Goal: Transaction & Acquisition: Purchase product/service

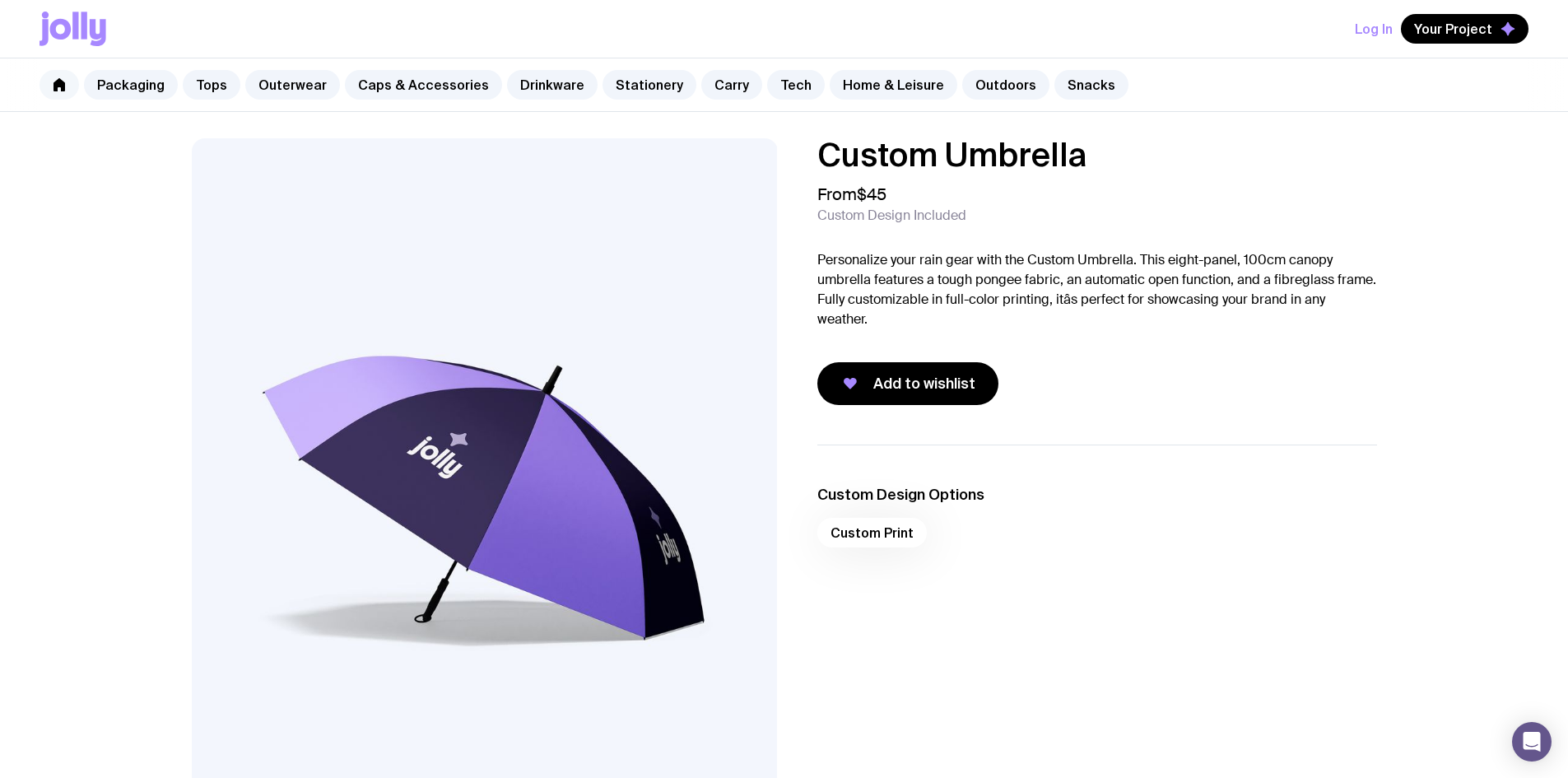
click at [59, 89] on icon at bounding box center [59, 85] width 13 height 13
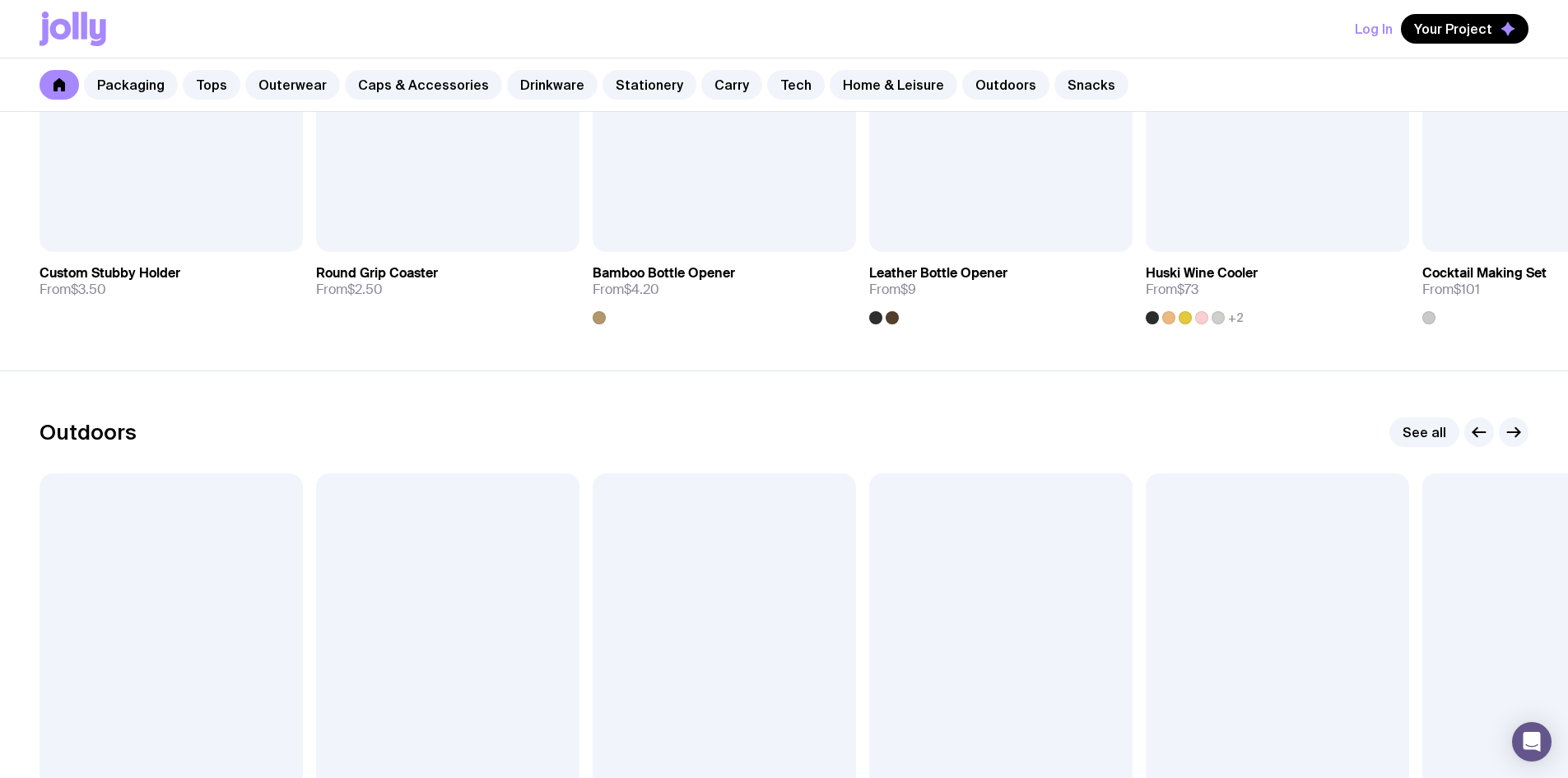
scroll to position [4939, 0]
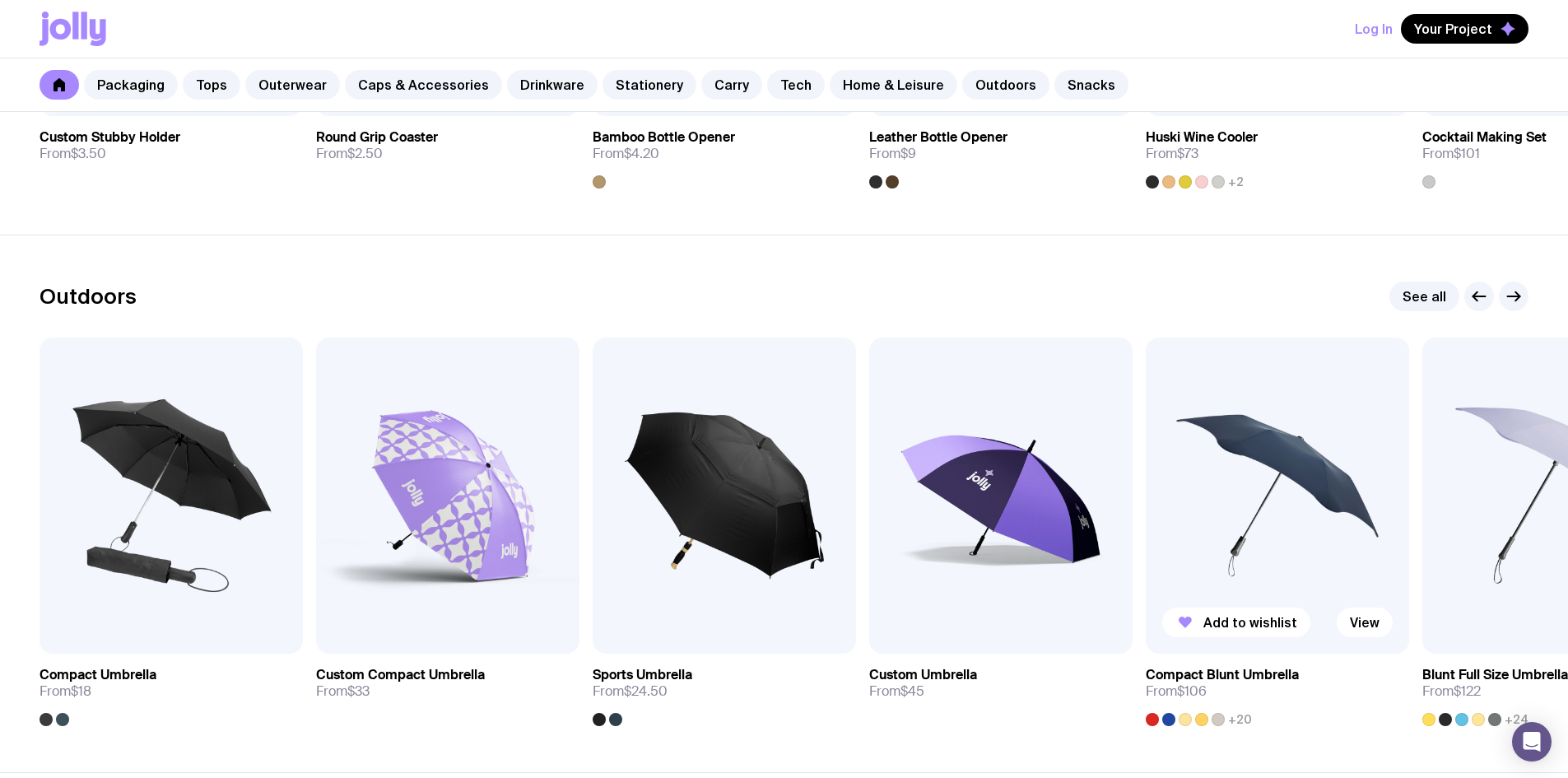
click at [1296, 565] on img at bounding box center [1278, 495] width 263 height 316
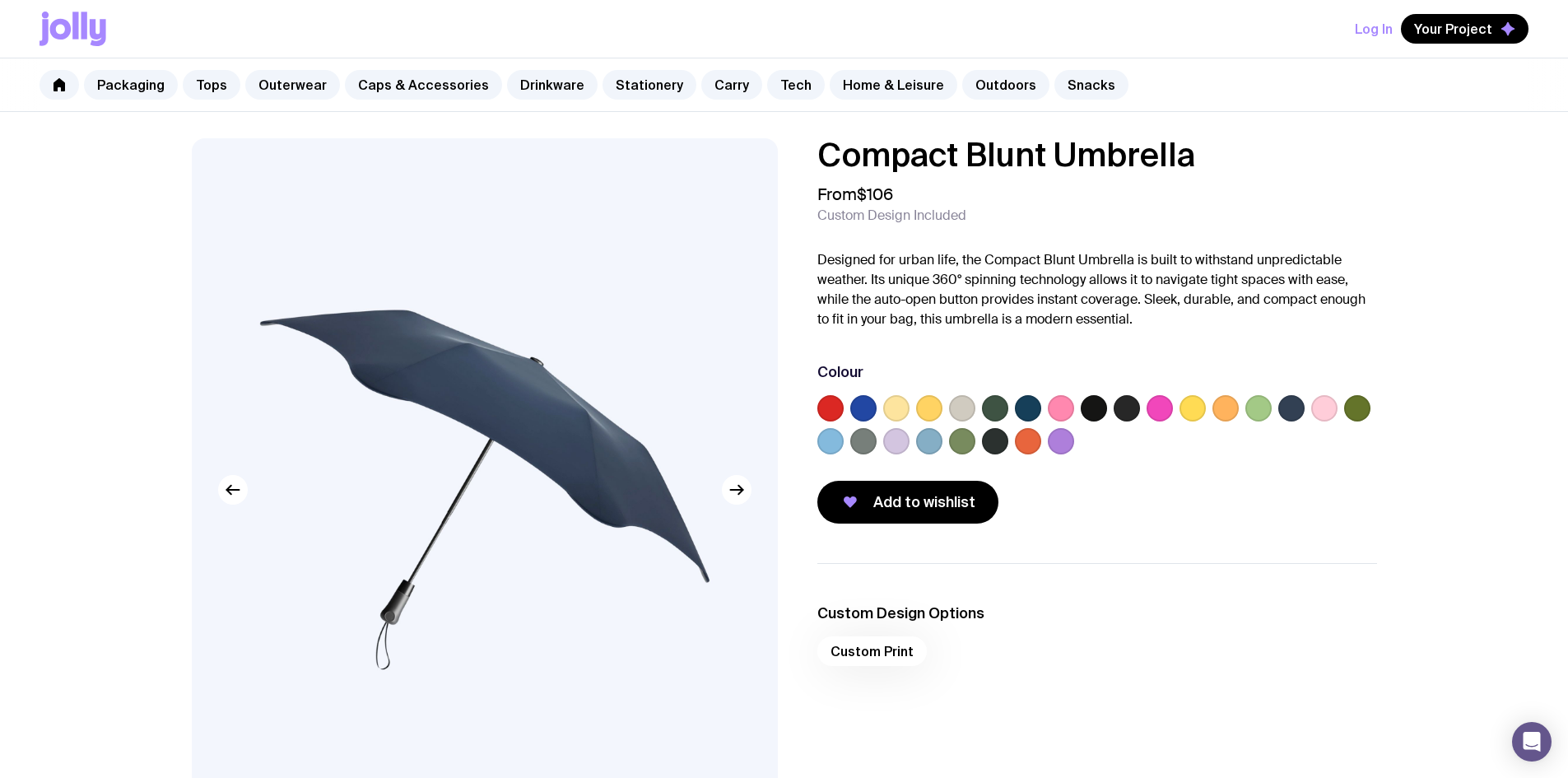
click at [1024, 412] on label at bounding box center [1028, 408] width 26 height 26
click at [0, 0] on input "radio" at bounding box center [0, 0] width 0 height 0
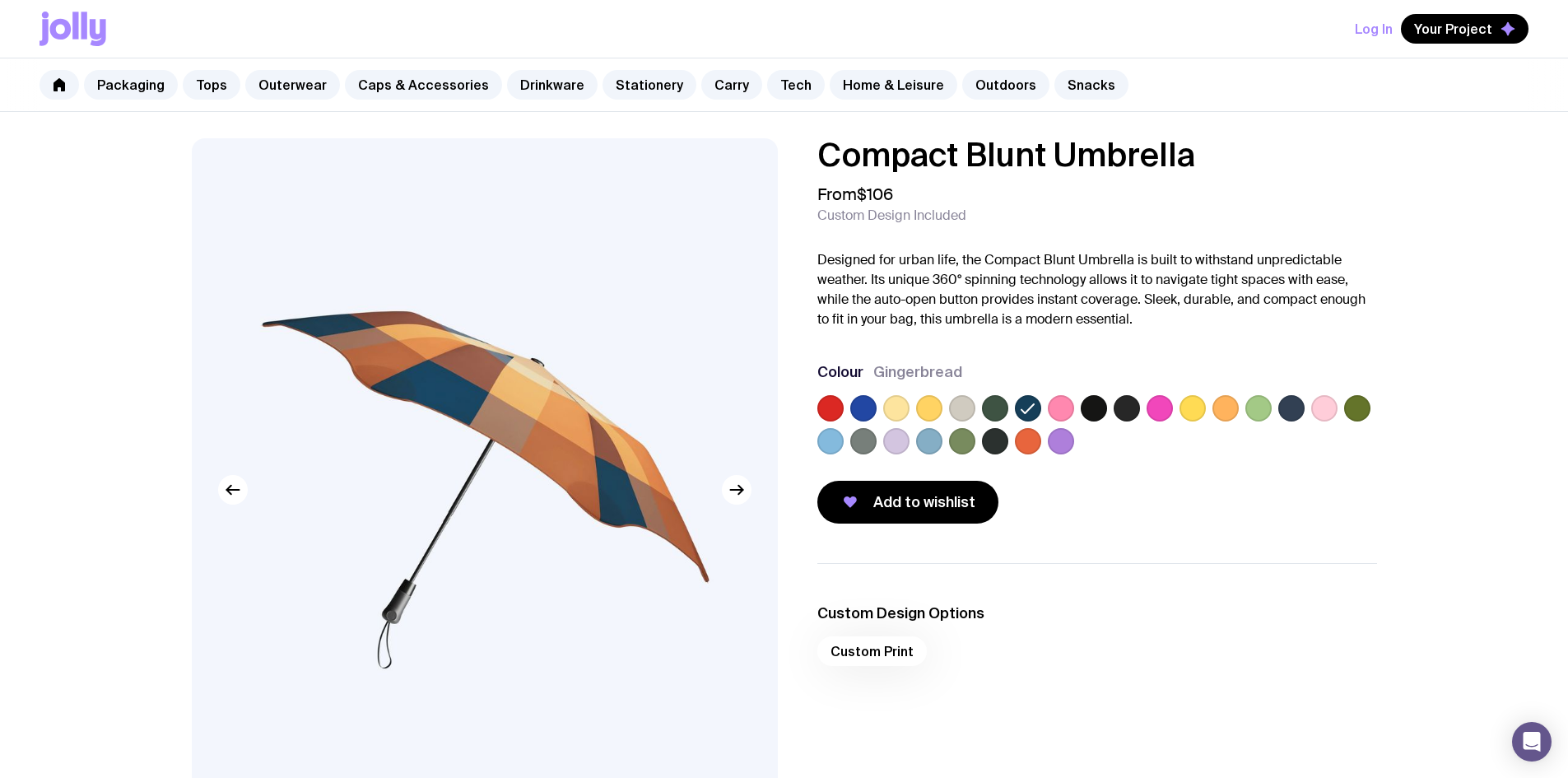
click at [1287, 403] on label at bounding box center [1292, 408] width 26 height 26
click at [0, 0] on input "radio" at bounding box center [0, 0] width 0 height 0
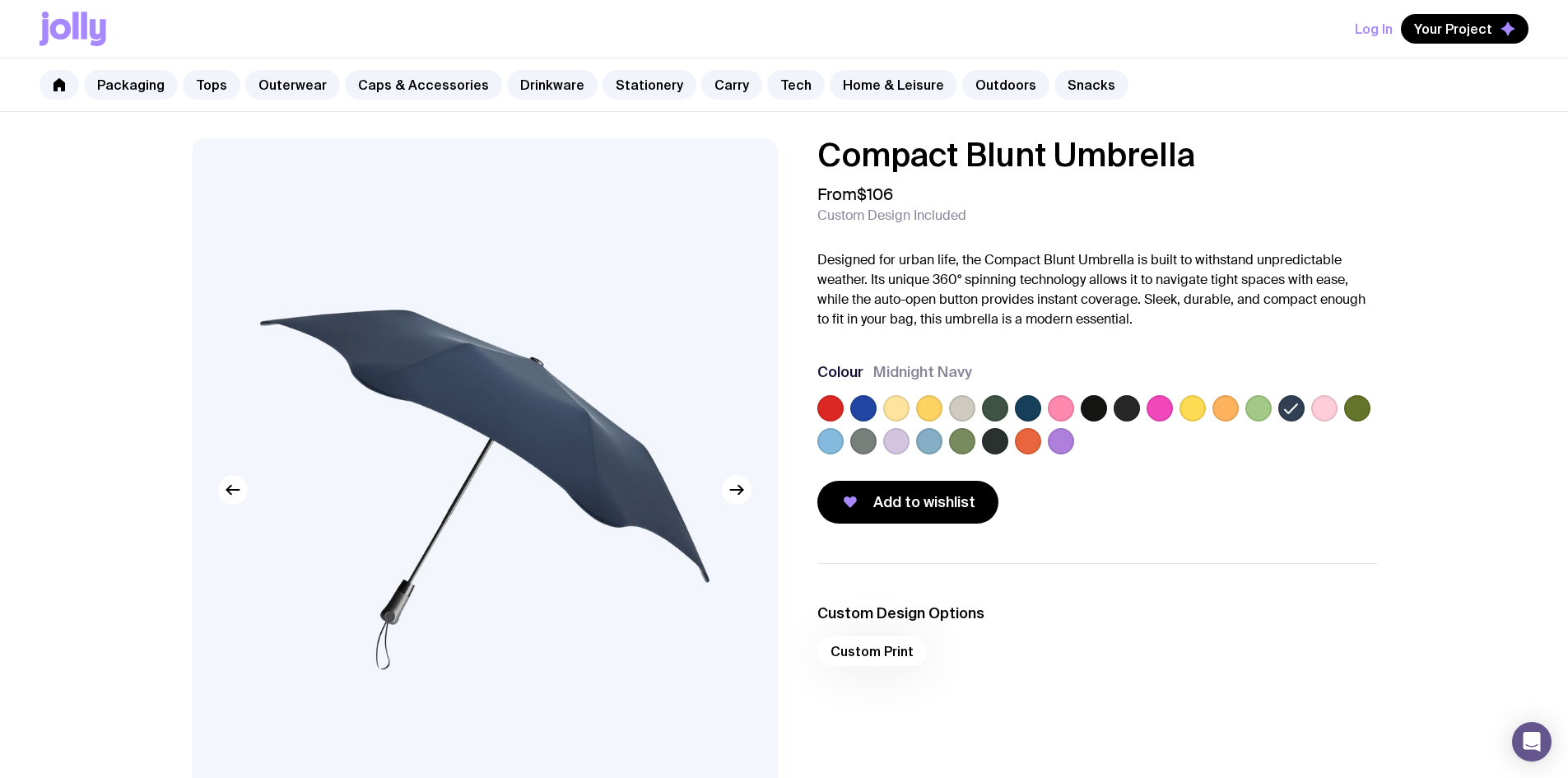
click at [1324, 402] on label at bounding box center [1324, 408] width 26 height 26
click at [0, 0] on input "radio" at bounding box center [0, 0] width 0 height 0
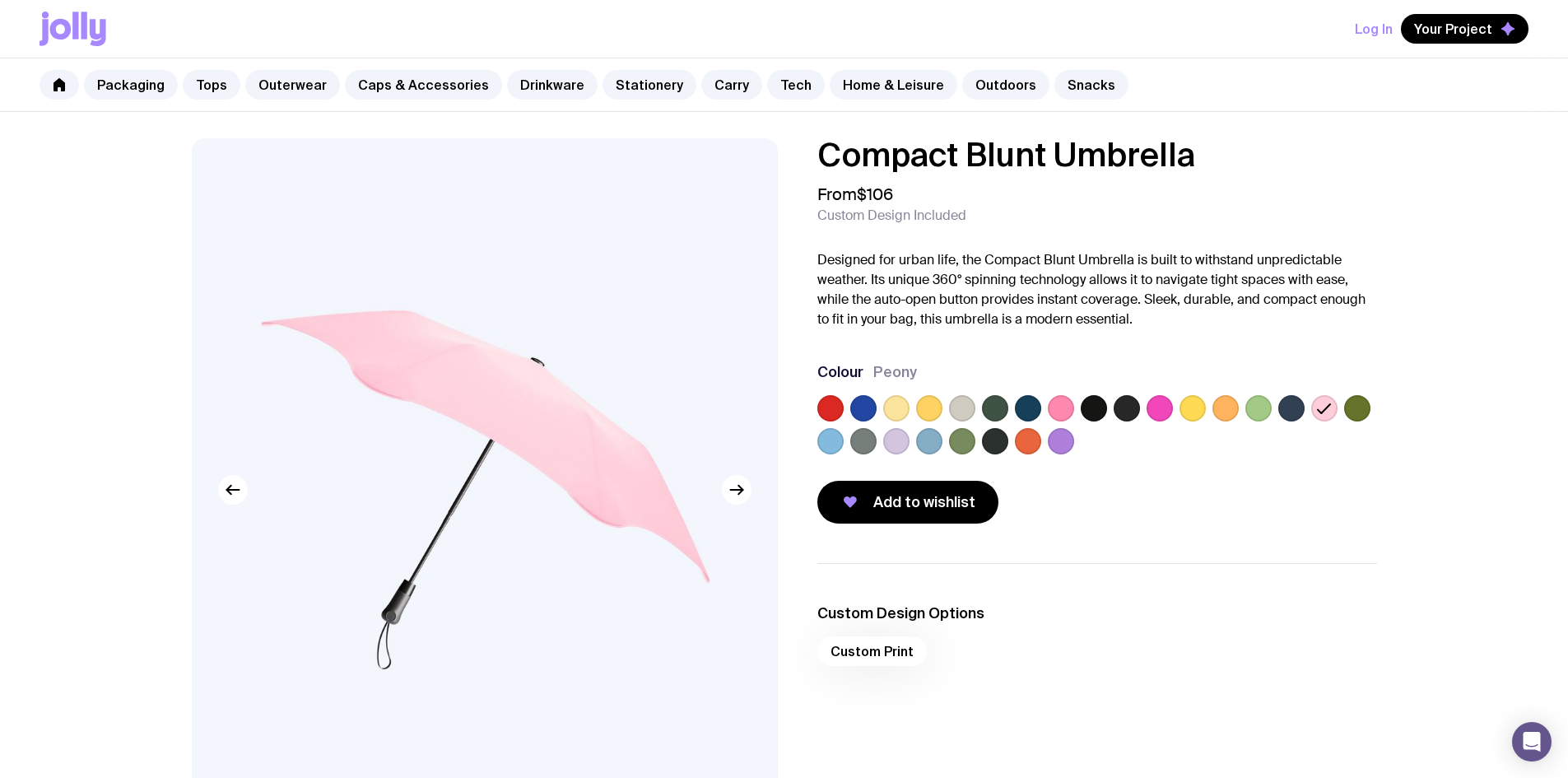
click at [826, 408] on label at bounding box center [830, 408] width 26 height 26
click at [0, 0] on input "radio" at bounding box center [0, 0] width 0 height 0
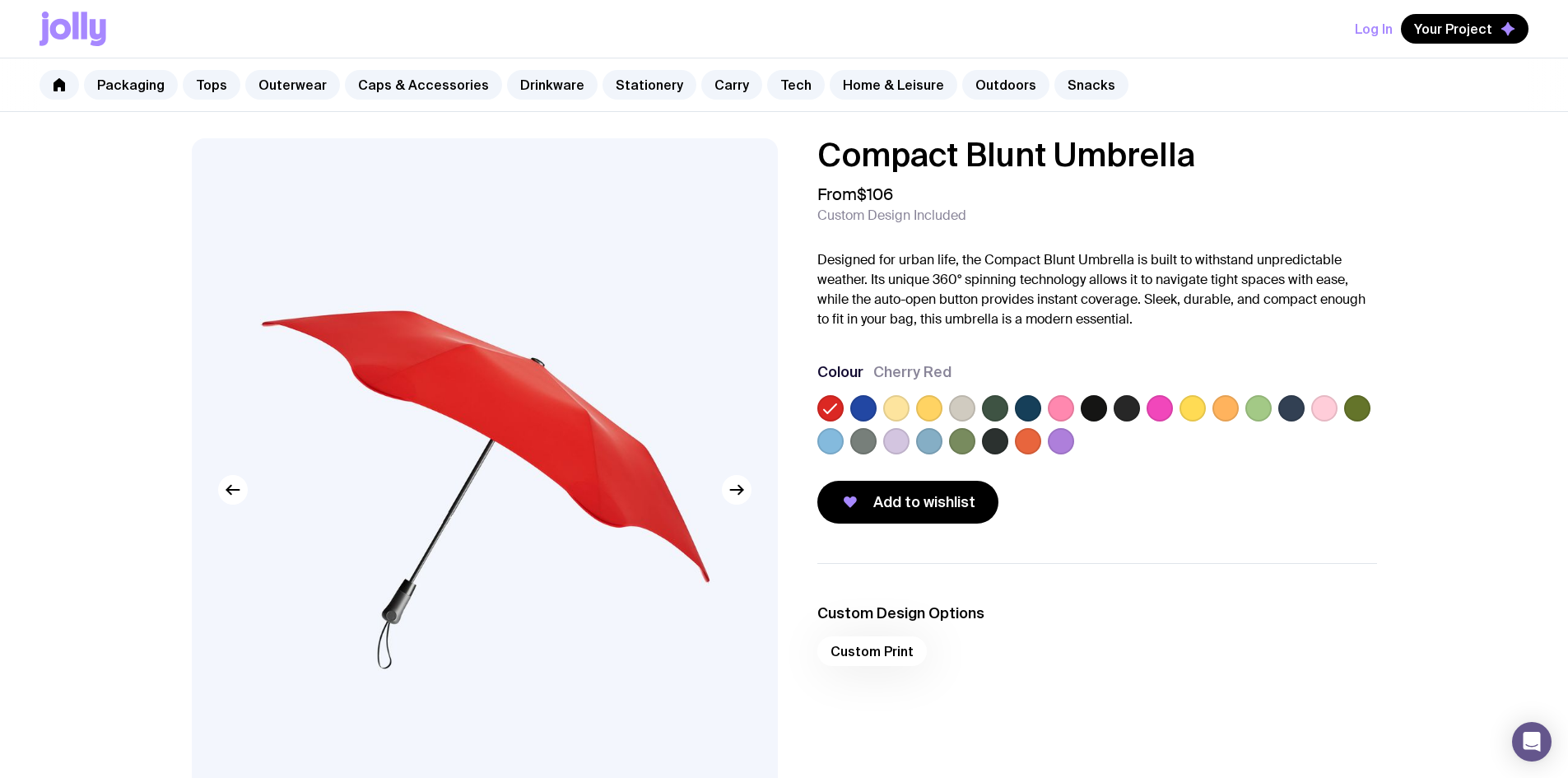
click at [1316, 413] on label at bounding box center [1324, 408] width 26 height 26
click at [0, 0] on input "radio" at bounding box center [0, 0] width 0 height 0
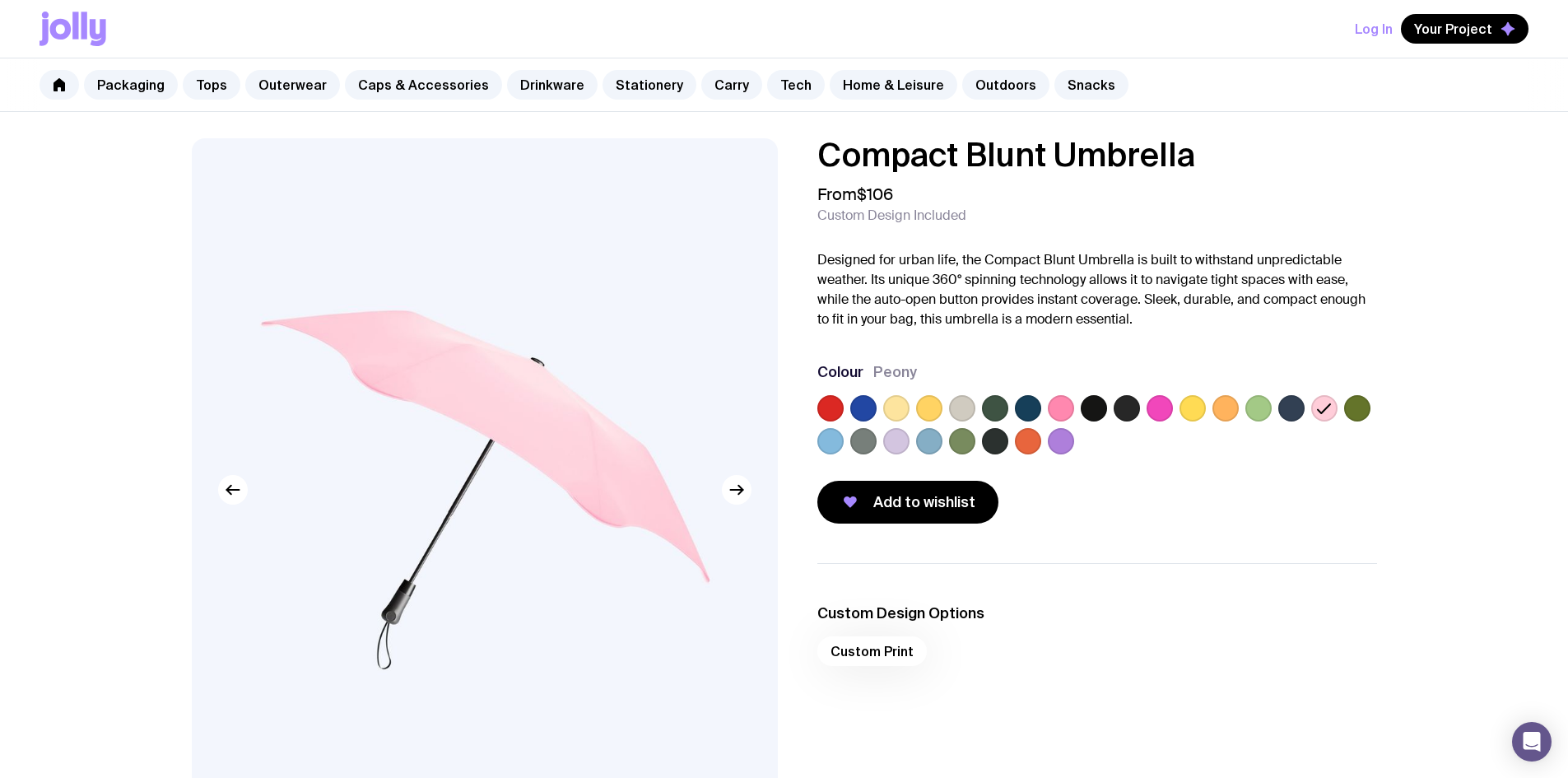
click at [856, 441] on label at bounding box center [863, 441] width 26 height 26
click at [0, 0] on input "radio" at bounding box center [0, 0] width 0 height 0
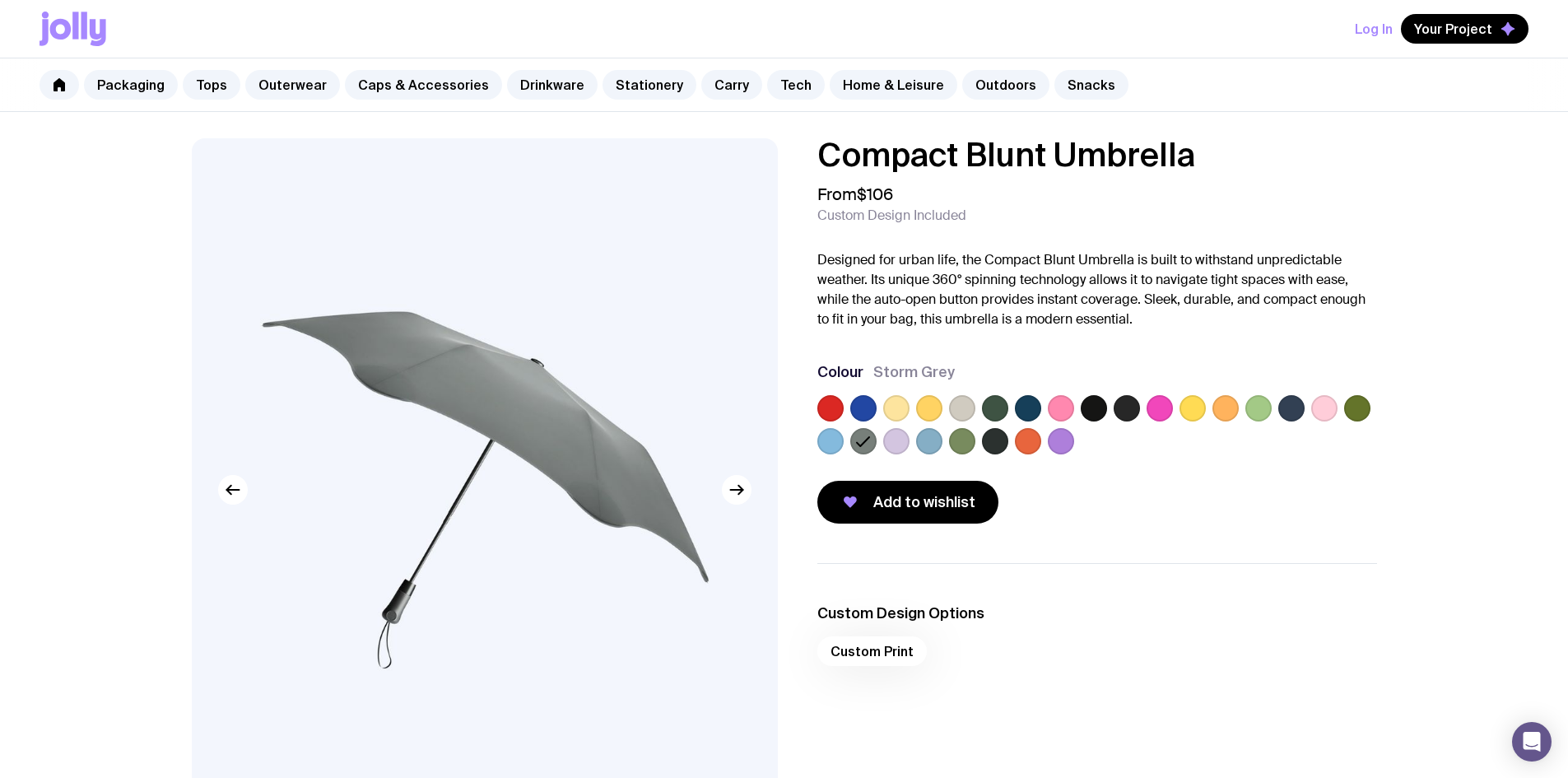
click at [835, 441] on label at bounding box center [830, 441] width 26 height 26
click at [0, 0] on input "radio" at bounding box center [0, 0] width 0 height 0
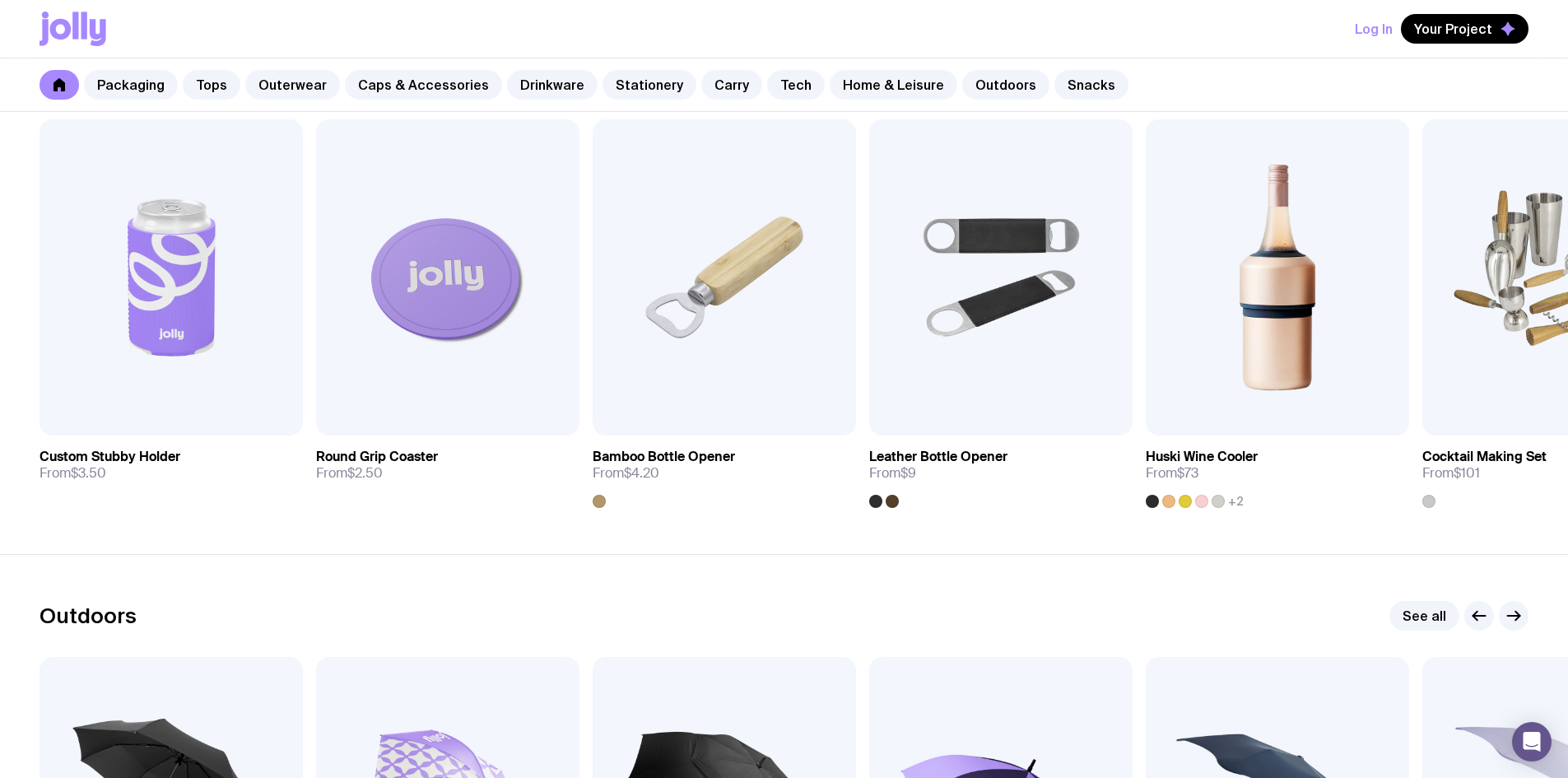
scroll to position [5114, 0]
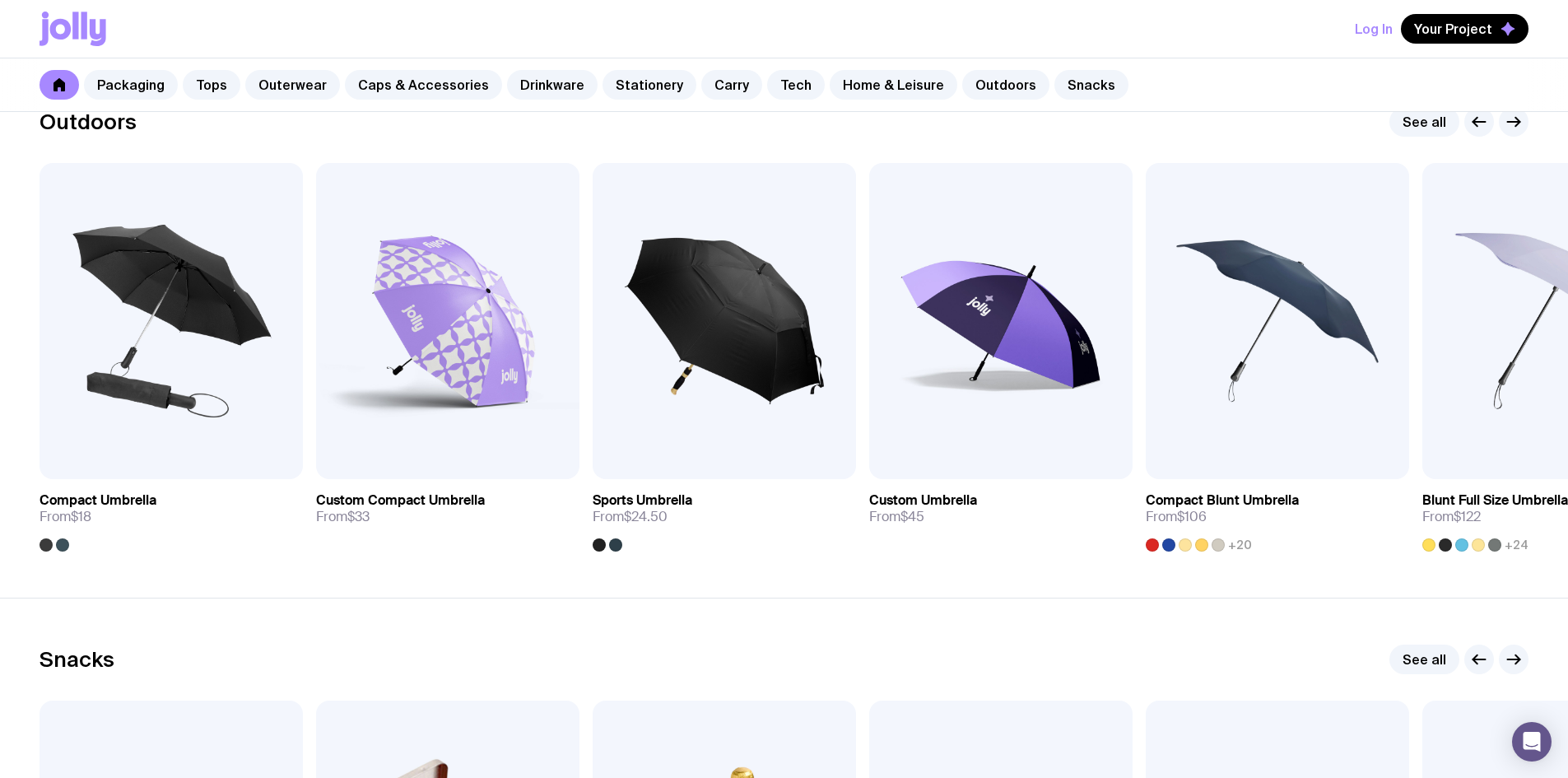
click at [1045, 656] on div "Snacks See all" at bounding box center [784, 659] width 1489 height 30
click at [1514, 129] on icon "button" at bounding box center [1513, 121] width 20 height 20
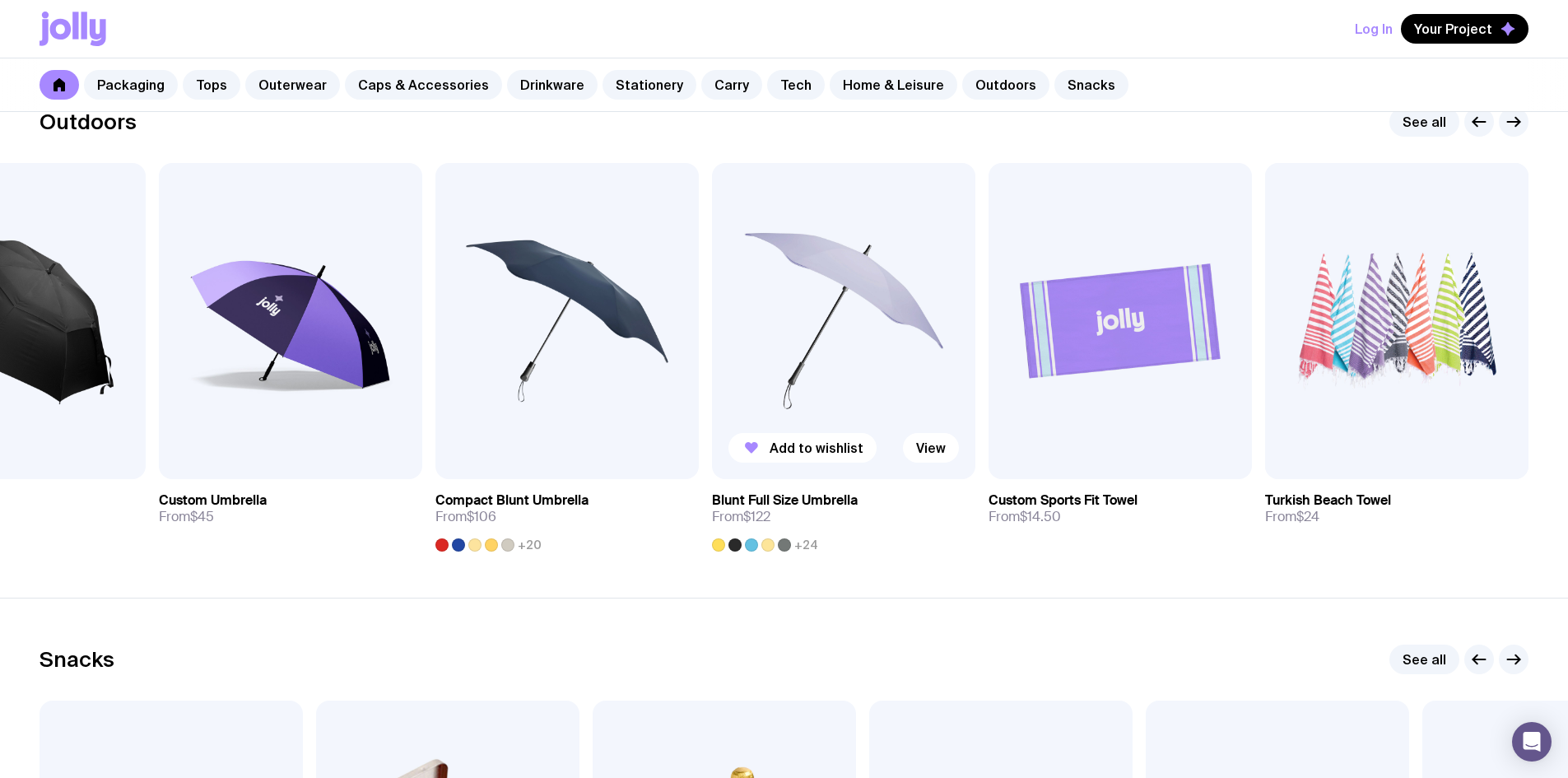
click at [906, 378] on img at bounding box center [843, 321] width 263 height 316
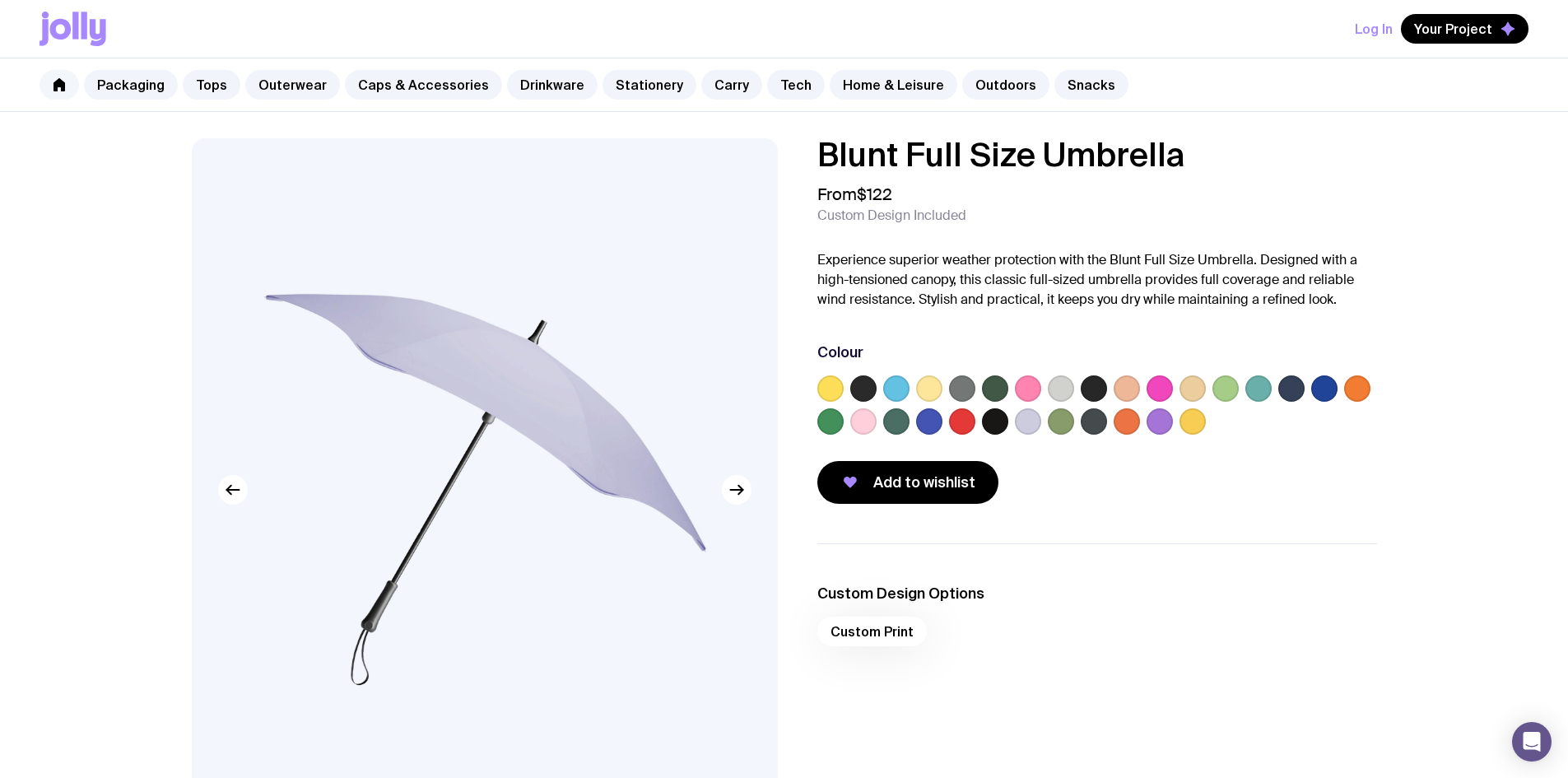
click at [64, 93] on link at bounding box center [59, 85] width 39 height 30
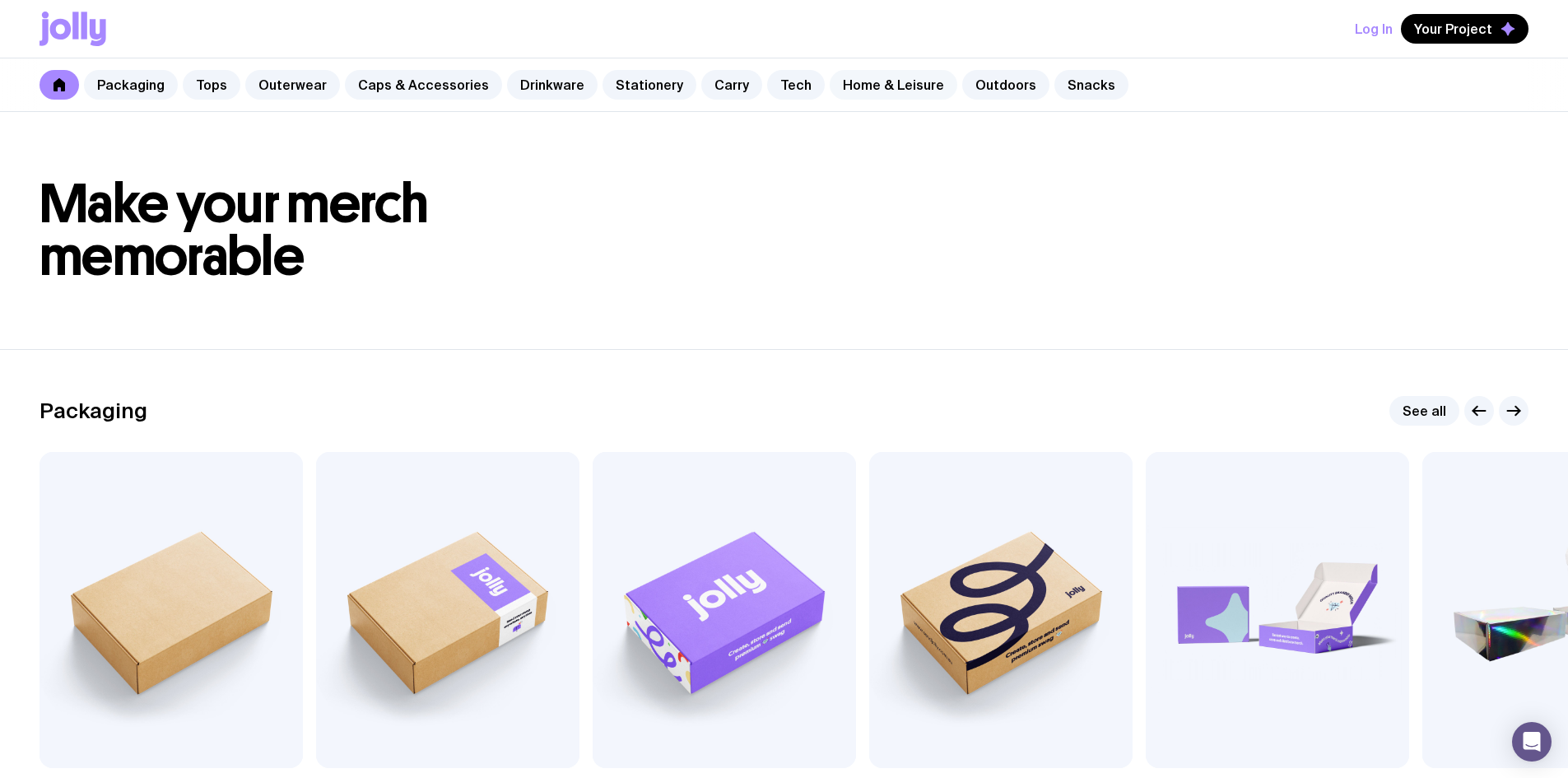
click at [855, 87] on link "Home & Leisure" at bounding box center [893, 85] width 128 height 30
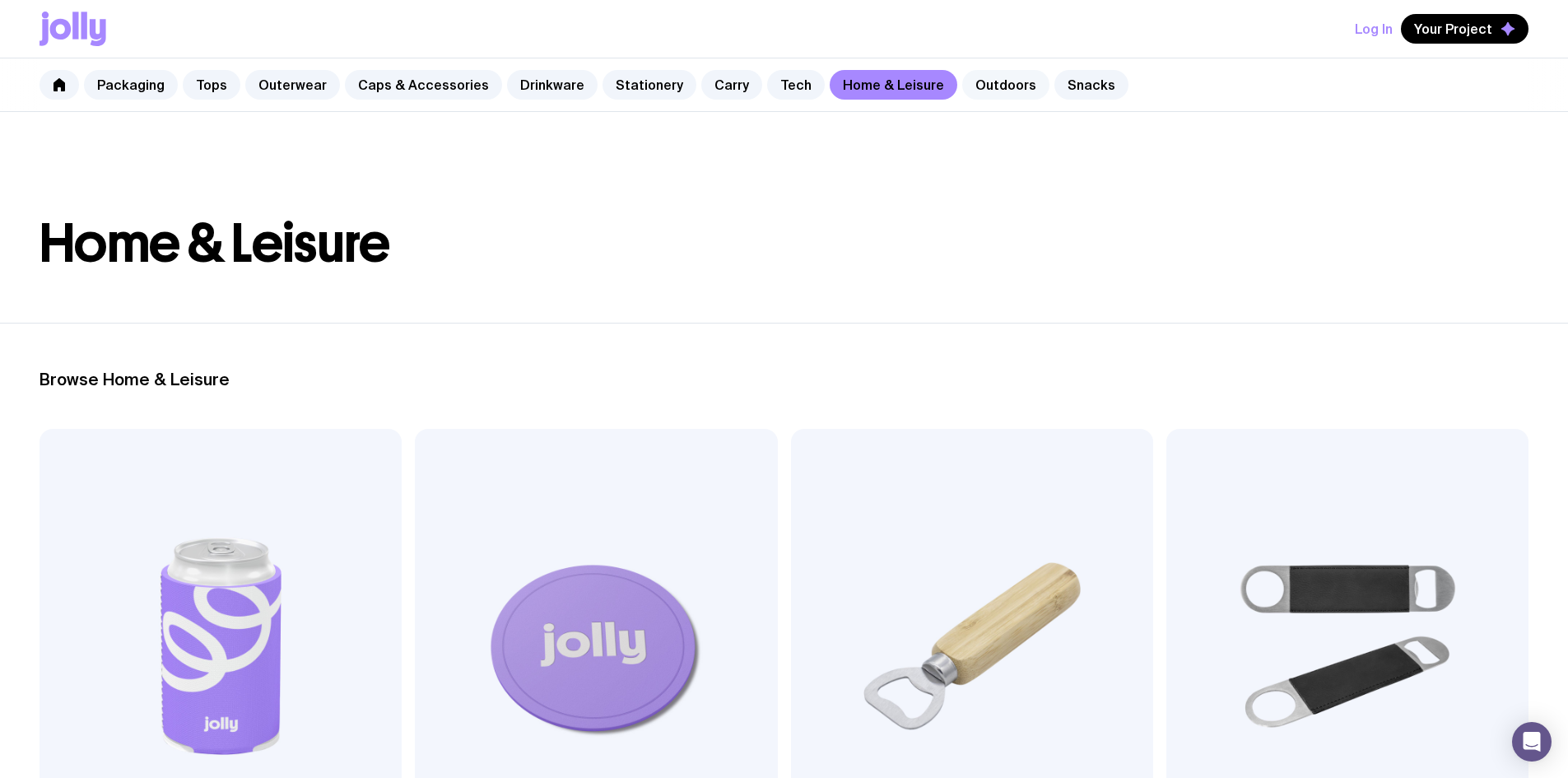
click at [996, 81] on link "Outdoors" at bounding box center [1005, 85] width 87 height 30
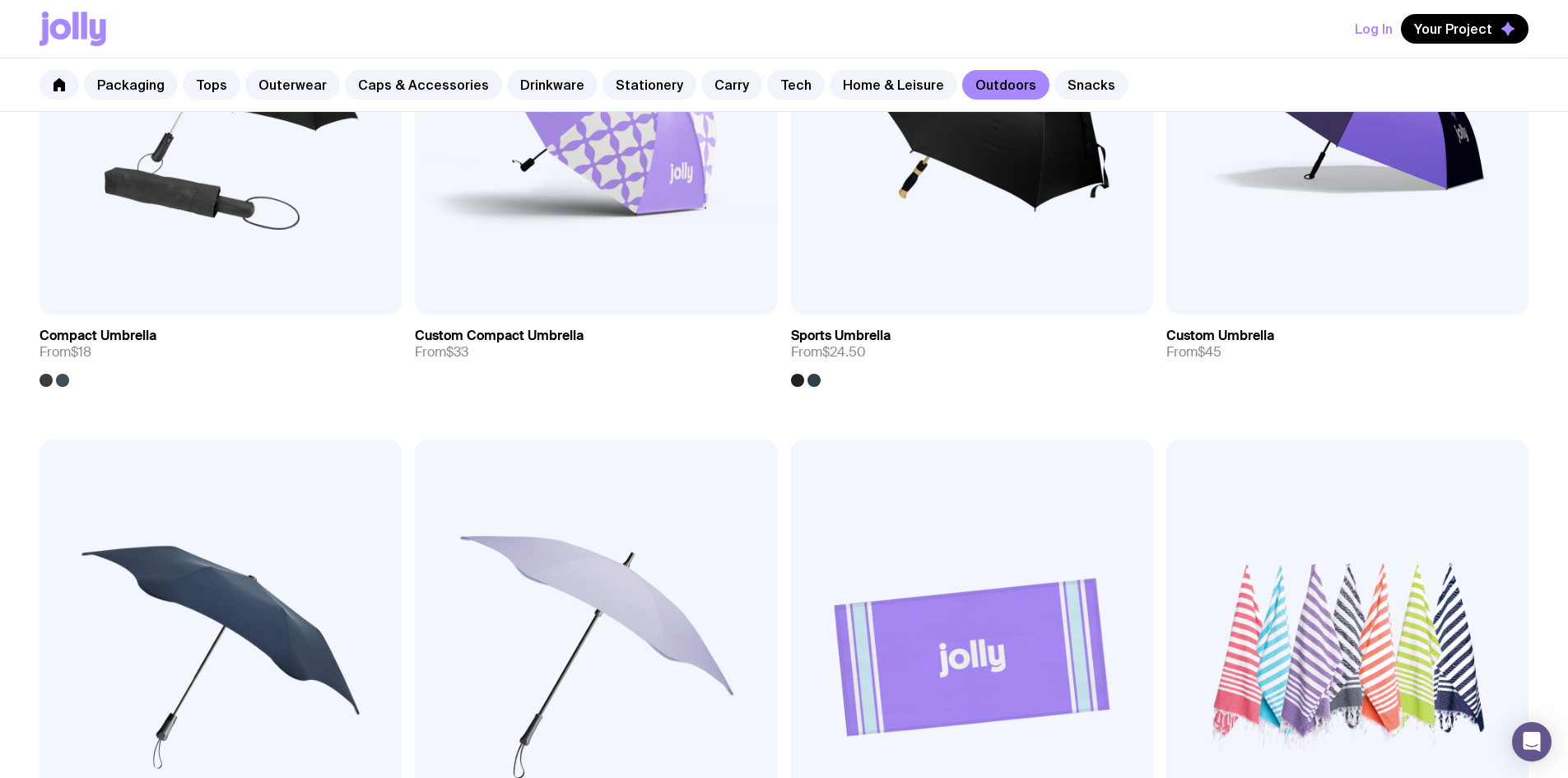
scroll to position [576, 0]
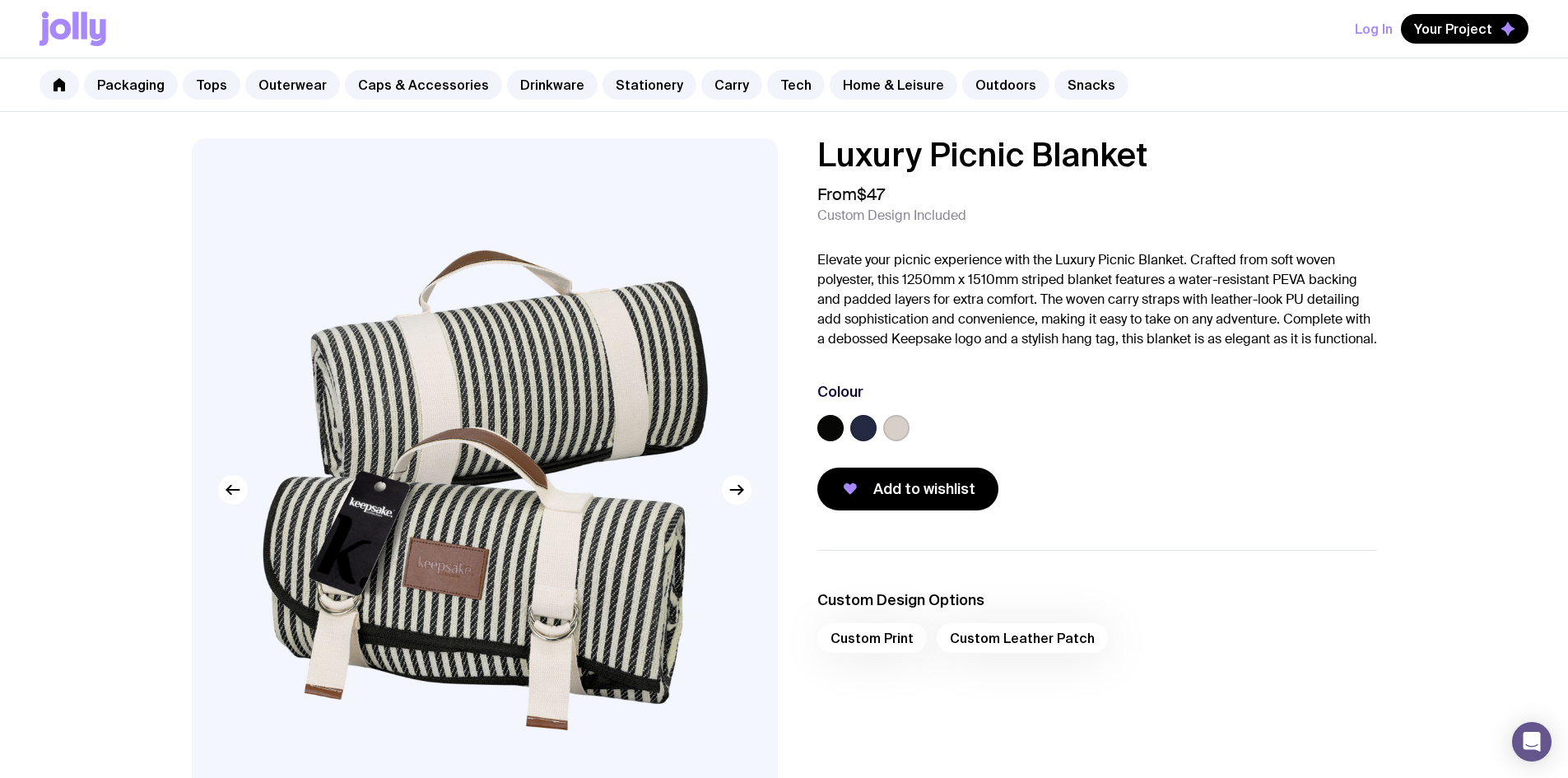
click at [865, 441] on label at bounding box center [863, 428] width 26 height 26
click at [0, 0] on input "radio" at bounding box center [0, 0] width 0 height 0
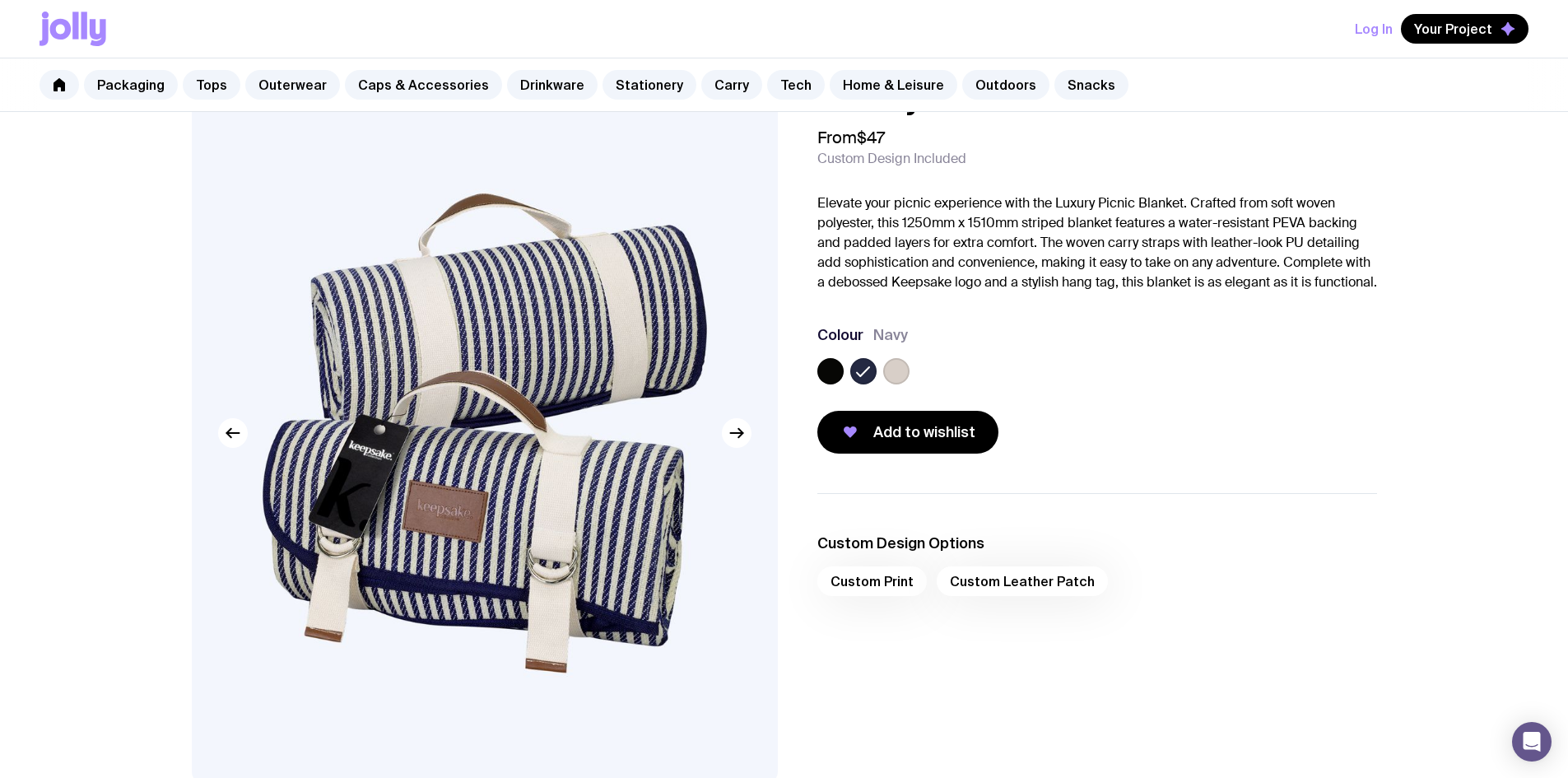
scroll to position [82, 0]
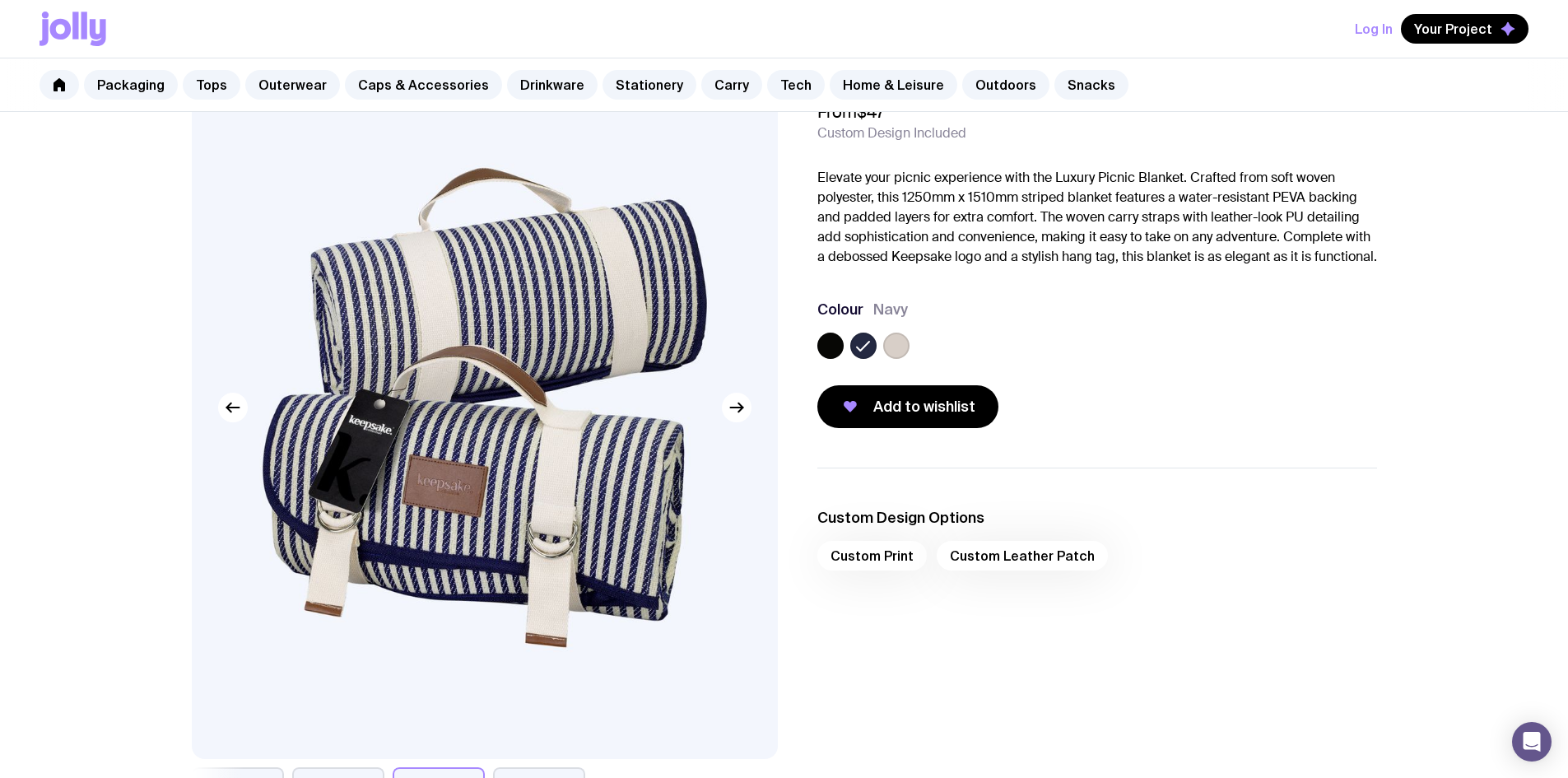
click at [864, 579] on div "Custom Print Custom Leather Patch" at bounding box center [1096, 560] width 559 height 39
click at [1096, 579] on div "Custom Print Custom Leather Patch" at bounding box center [1096, 560] width 559 height 39
click at [1013, 573] on div "Custom Print Custom Leather Patch" at bounding box center [1096, 560] width 559 height 39
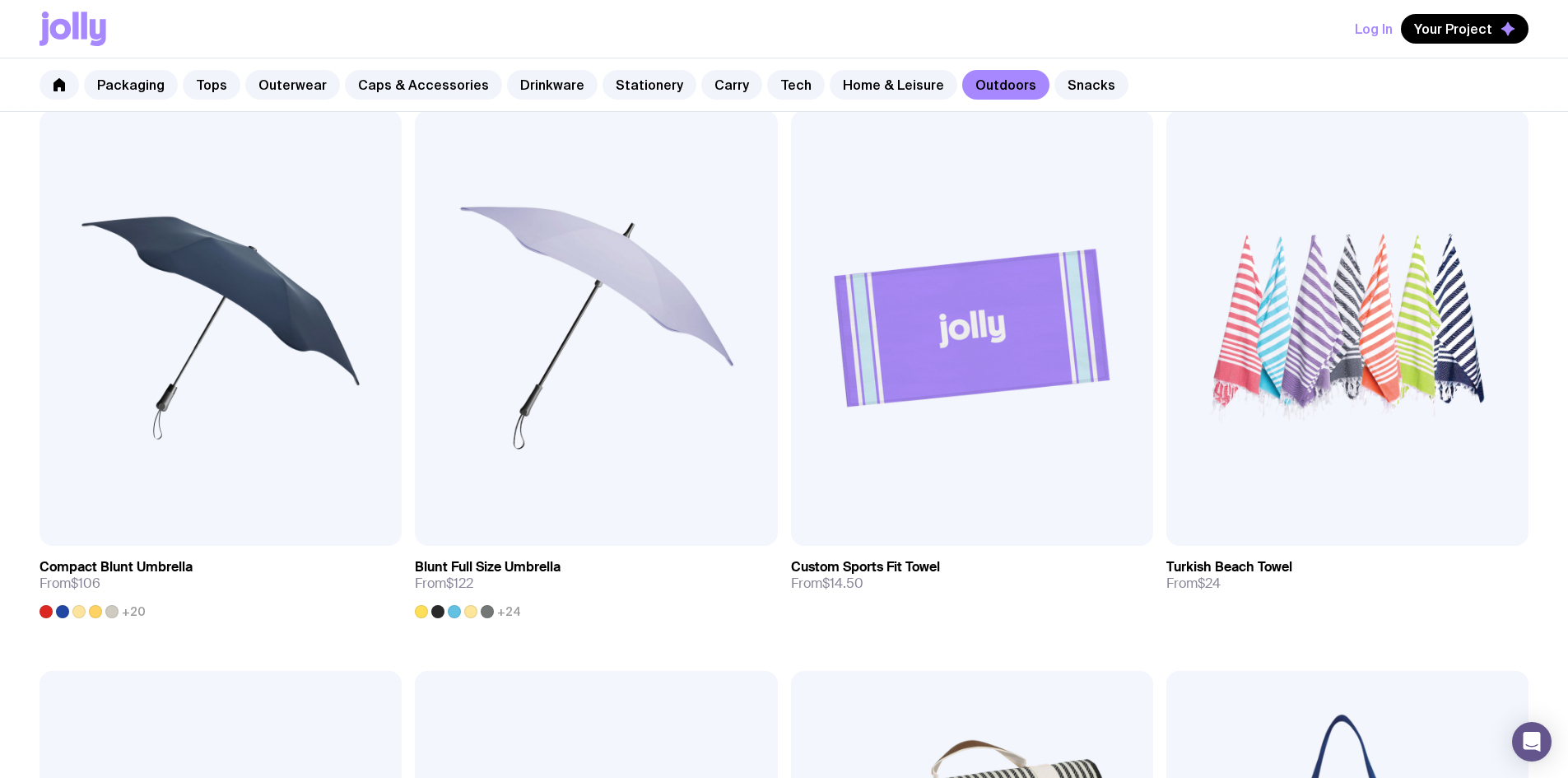
scroll to position [905, 0]
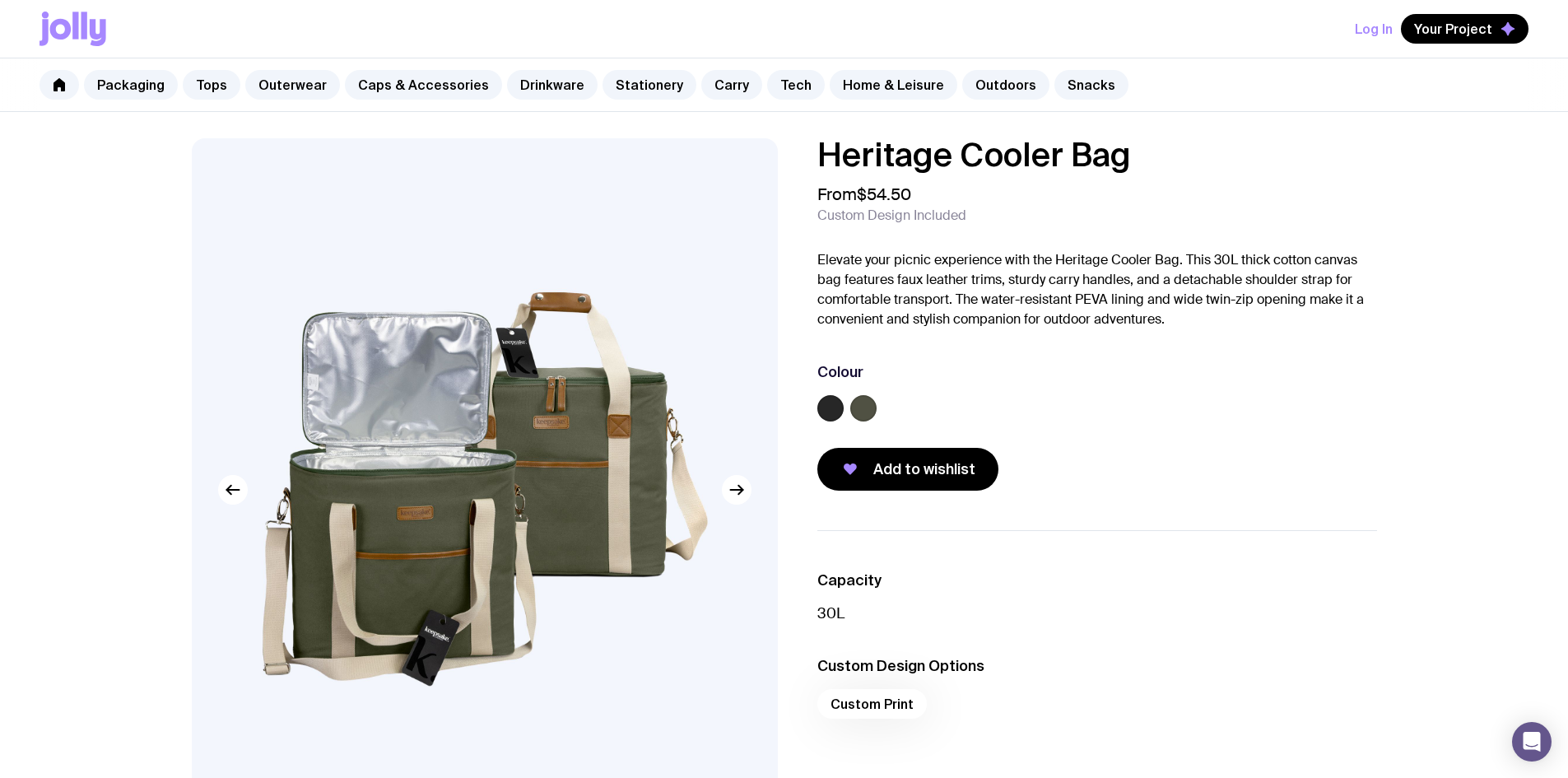
click at [826, 398] on label at bounding box center [830, 408] width 26 height 26
click at [0, 0] on input "radio" at bounding box center [0, 0] width 0 height 0
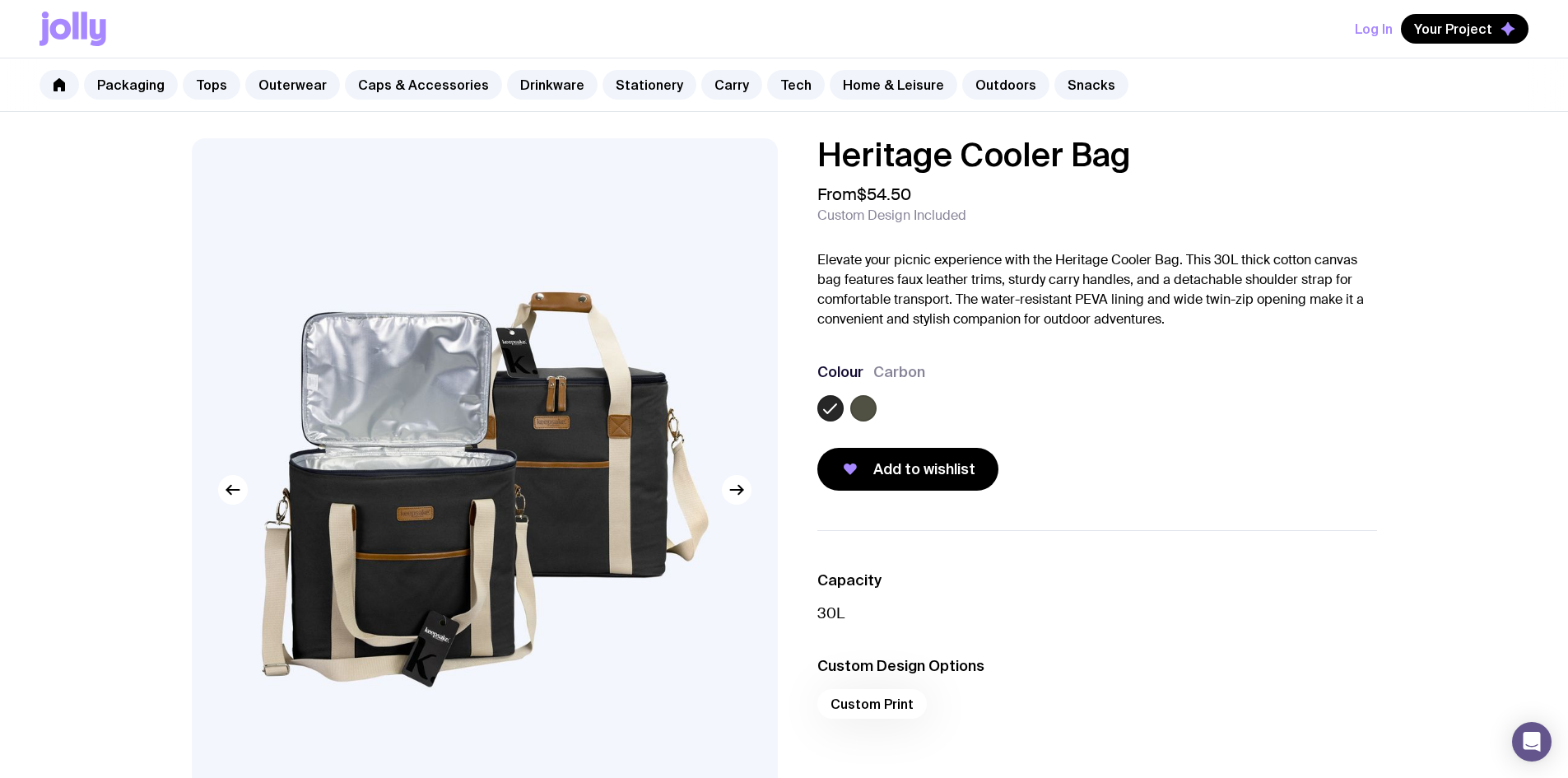
click at [859, 398] on label at bounding box center [863, 408] width 26 height 26
click at [0, 0] on input "radio" at bounding box center [0, 0] width 0 height 0
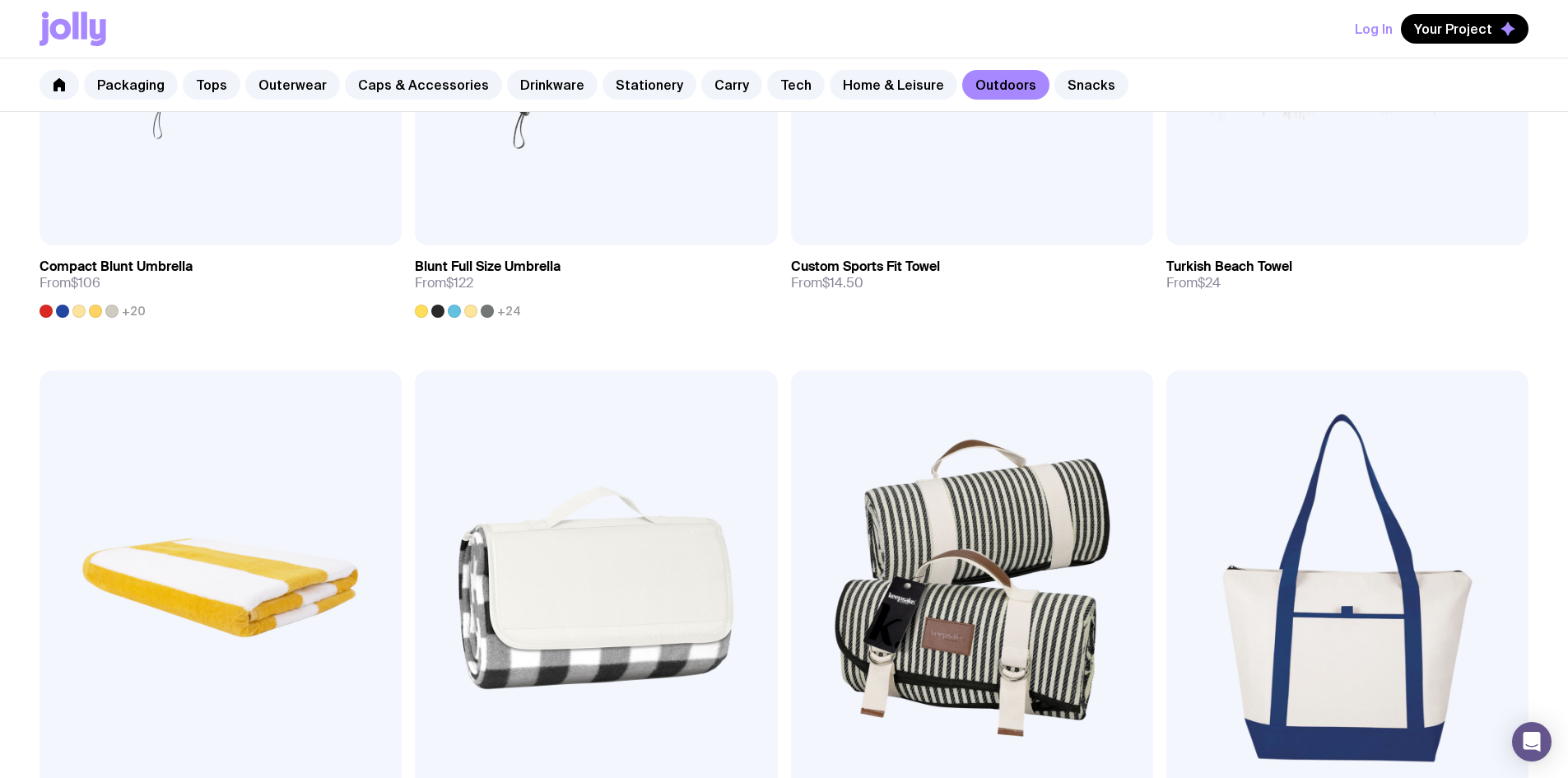
scroll to position [1317, 0]
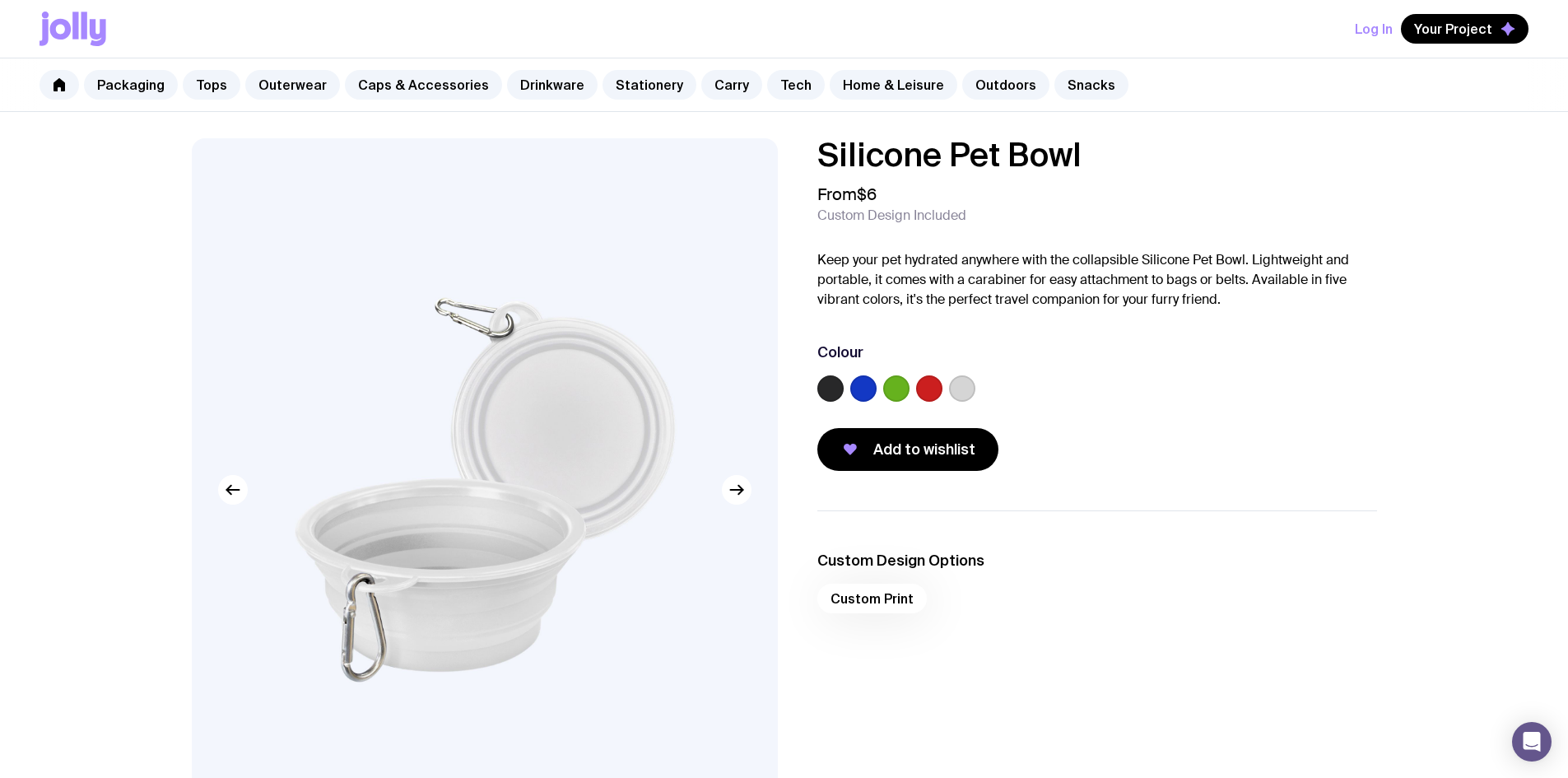
click at [937, 384] on label at bounding box center [929, 389] width 26 height 26
click at [0, 0] on input "radio" at bounding box center [0, 0] width 0 height 0
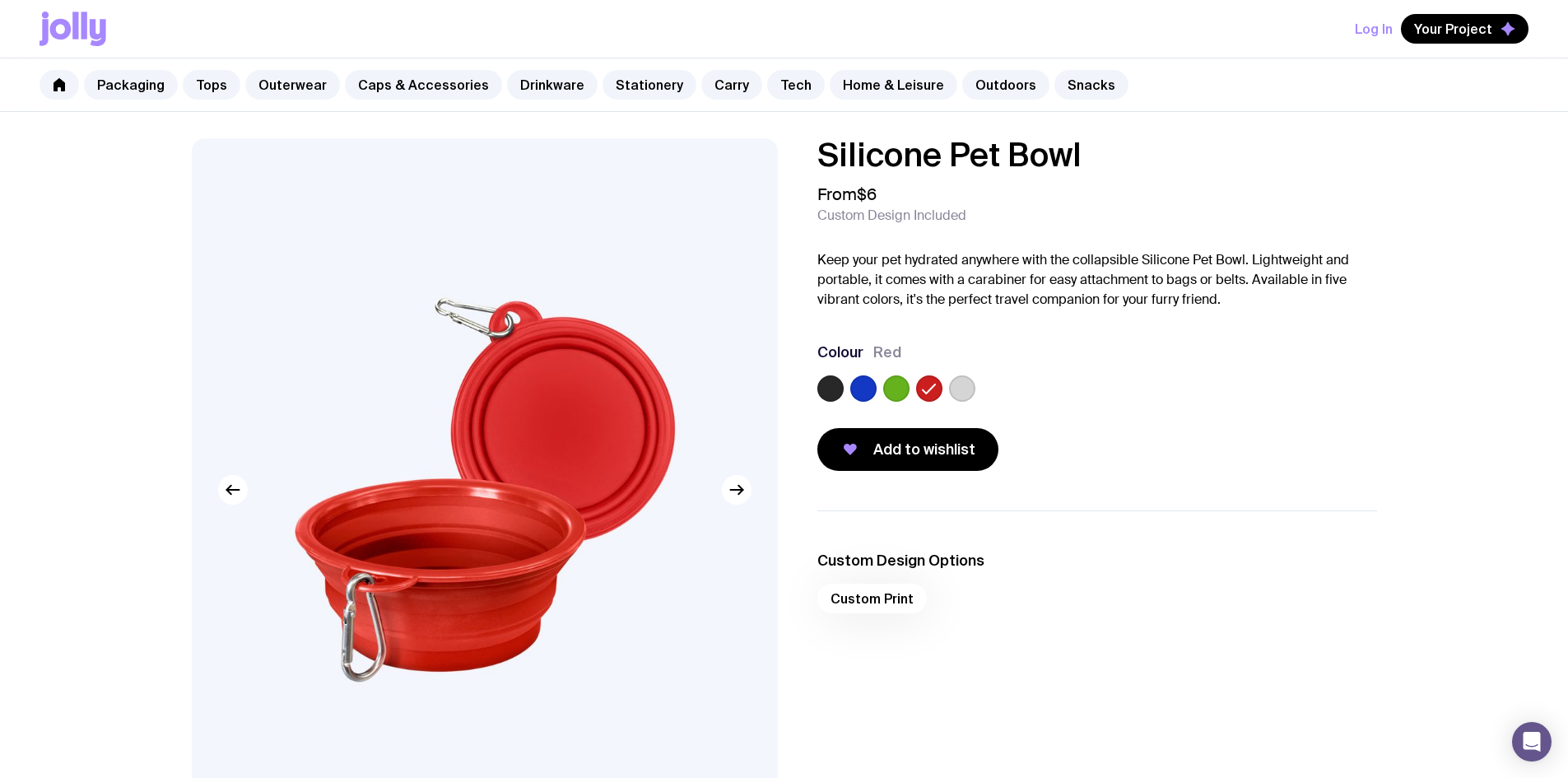
click at [829, 389] on label at bounding box center [830, 389] width 26 height 26
click at [0, 0] on input "radio" at bounding box center [0, 0] width 0 height 0
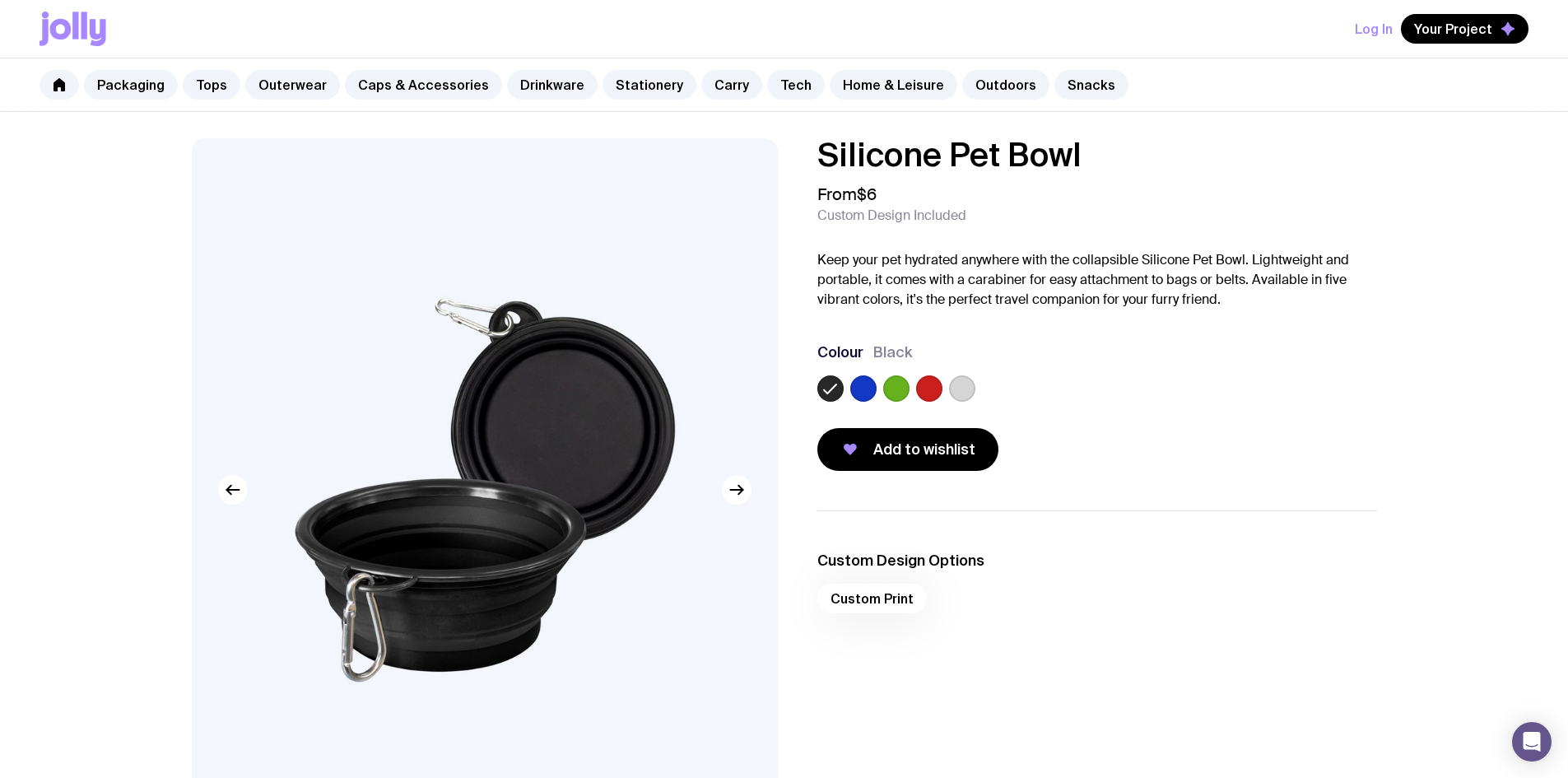
click at [854, 392] on label at bounding box center [863, 389] width 26 height 26
click at [0, 0] on input "radio" at bounding box center [0, 0] width 0 height 0
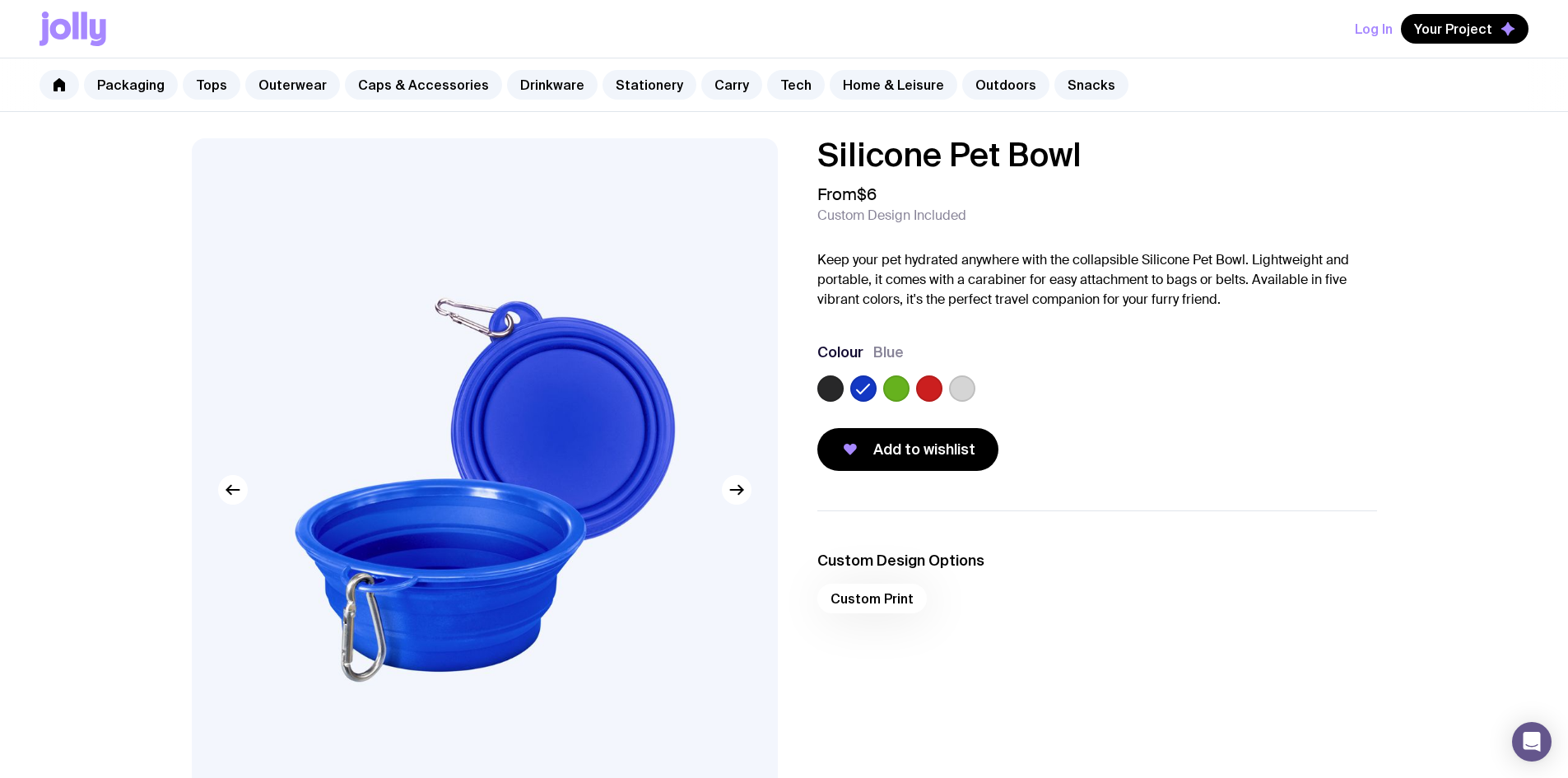
click at [968, 392] on label at bounding box center [962, 389] width 26 height 26
click at [0, 0] on input "radio" at bounding box center [0, 0] width 0 height 0
